Goal: Information Seeking & Learning: Learn about a topic

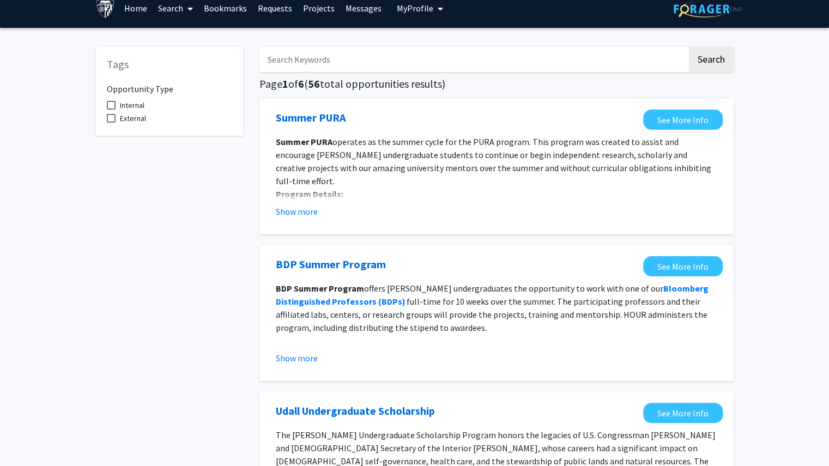
scroll to position [12, 0]
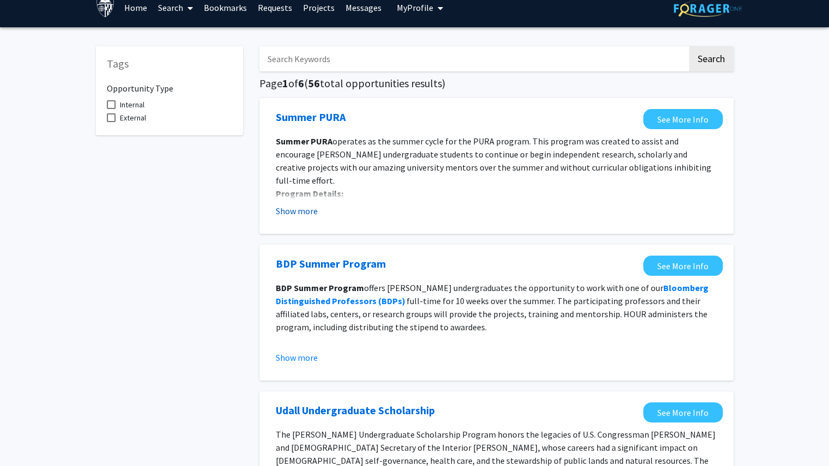
click at [306, 215] on button "Show more" at bounding box center [297, 210] width 42 height 13
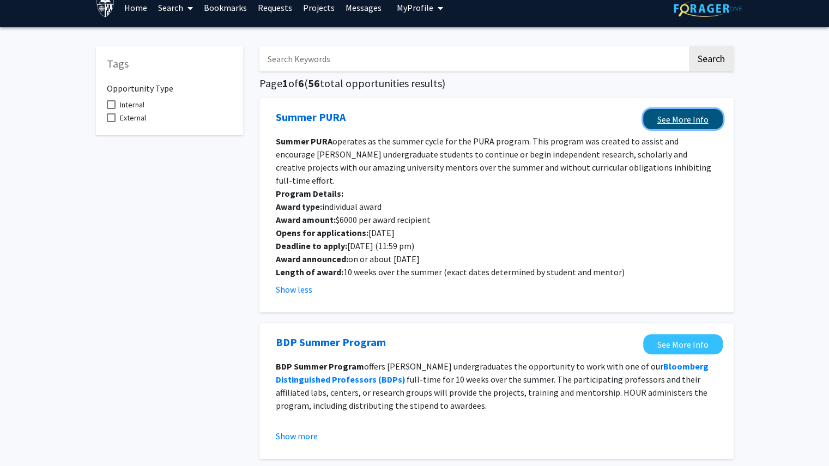
click at [668, 116] on link "See More Info" at bounding box center [683, 119] width 80 height 20
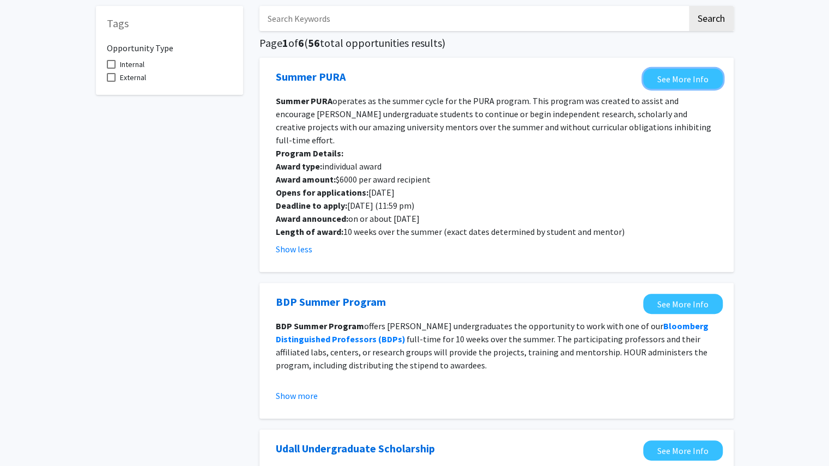
scroll to position [53, 0]
click at [308, 389] on button "Show more" at bounding box center [297, 395] width 42 height 13
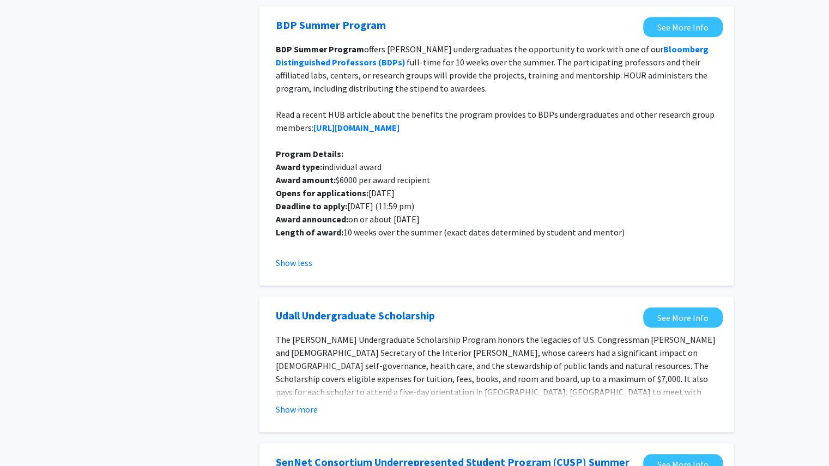
scroll to position [376, 0]
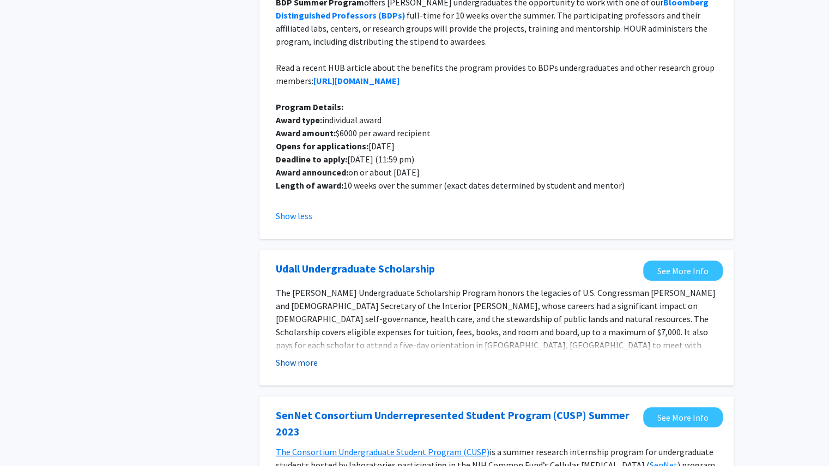
click at [293, 356] on button "Show more" at bounding box center [297, 362] width 42 height 13
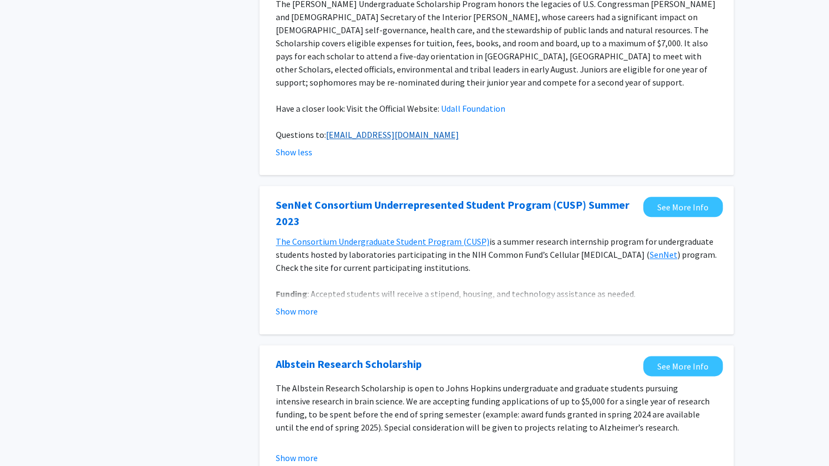
scroll to position [665, 0]
